Goal: Navigation & Orientation: Find specific page/section

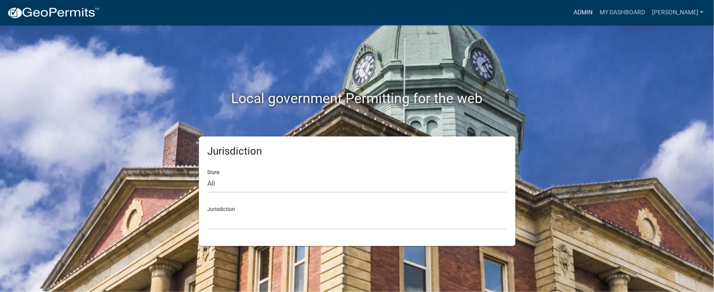
click at [596, 11] on link "Admin" at bounding box center [583, 12] width 26 height 16
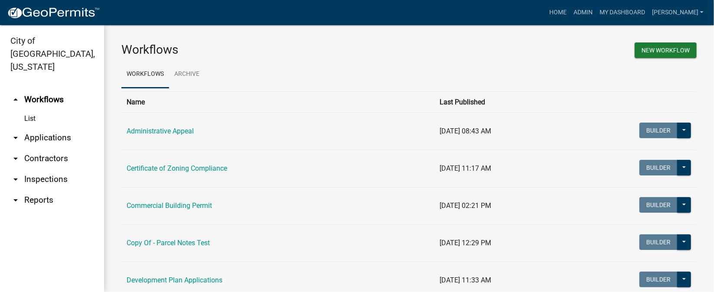
click at [51, 169] on link "arrow_drop_down Inspections" at bounding box center [52, 179] width 104 height 21
